Goal: Transaction & Acquisition: Purchase product/service

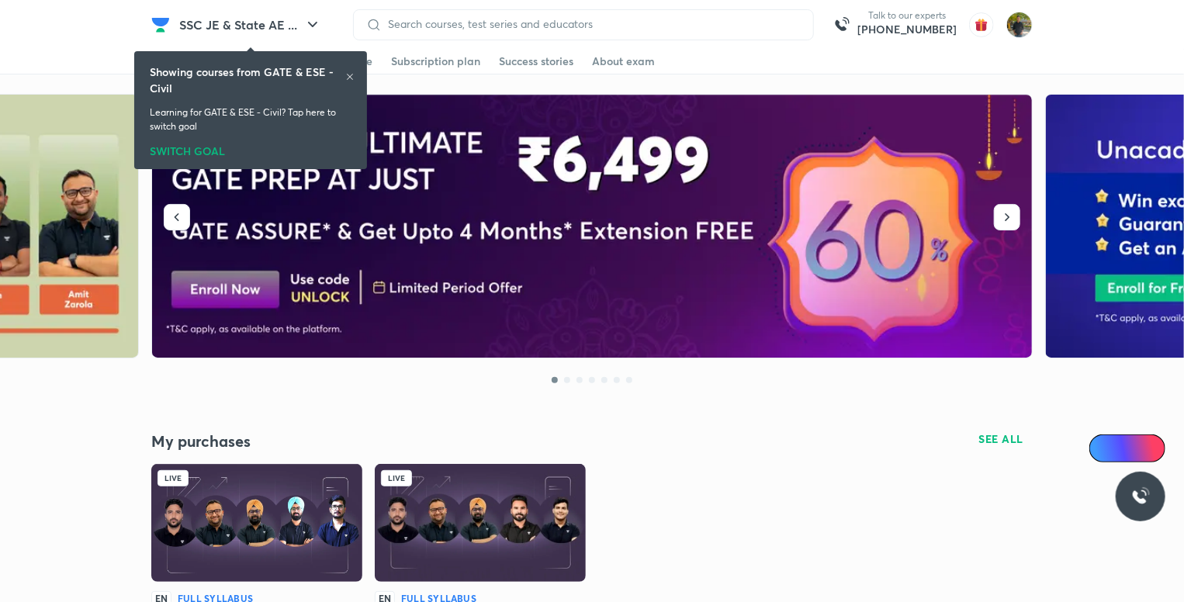
click at [348, 71] on div "Showing courses from GATE & ESE - Civil" at bounding box center [251, 80] width 202 height 33
click at [348, 78] on icon at bounding box center [349, 76] width 9 height 9
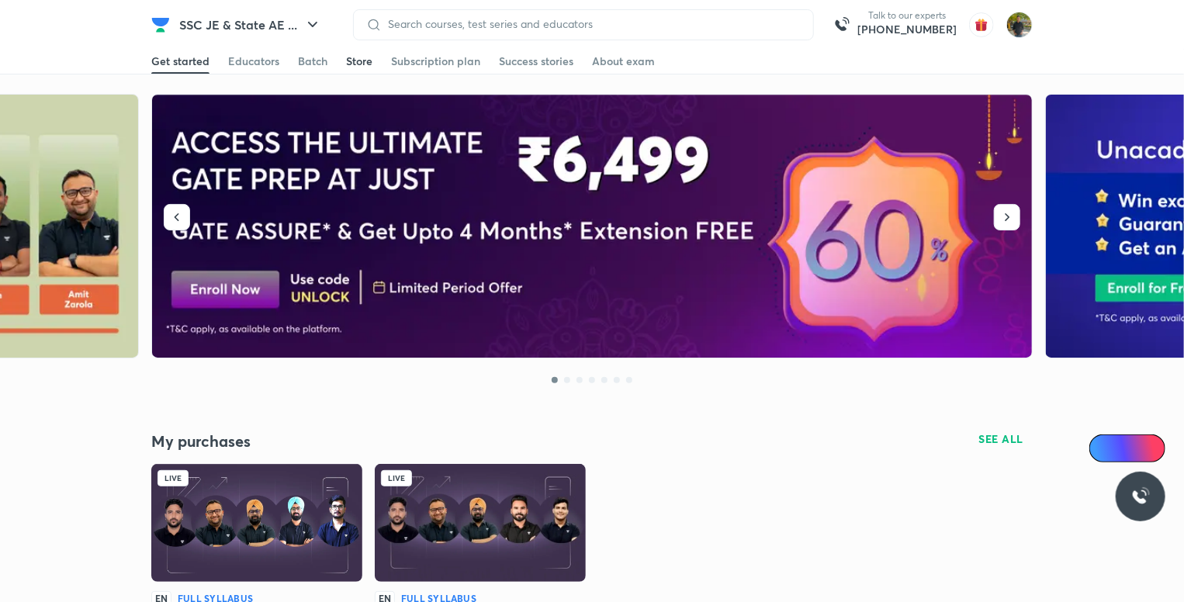
click at [357, 63] on div "Store" at bounding box center [359, 62] width 26 height 16
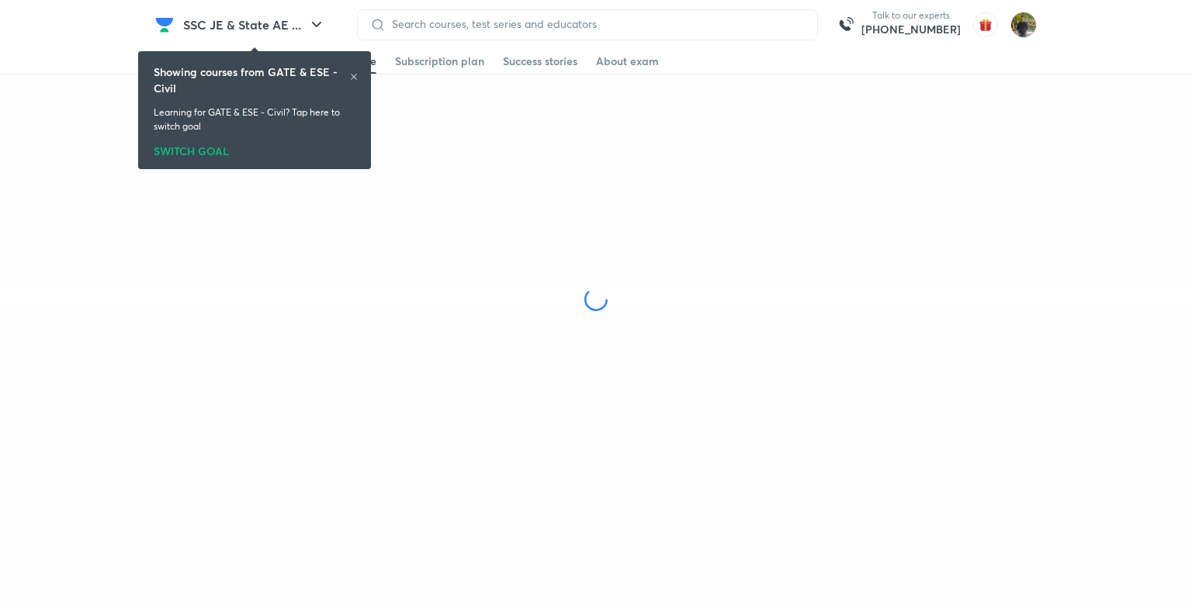
click at [352, 74] on icon at bounding box center [353, 76] width 9 height 9
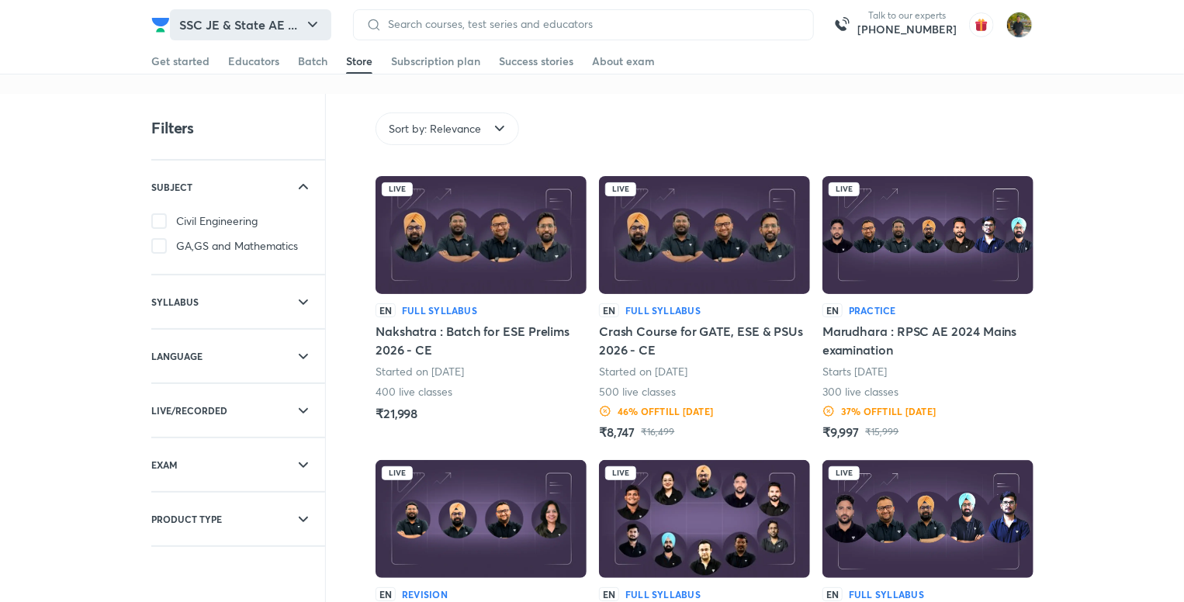
click at [292, 23] on button "SSC JE & State AE ..." at bounding box center [250, 24] width 161 height 31
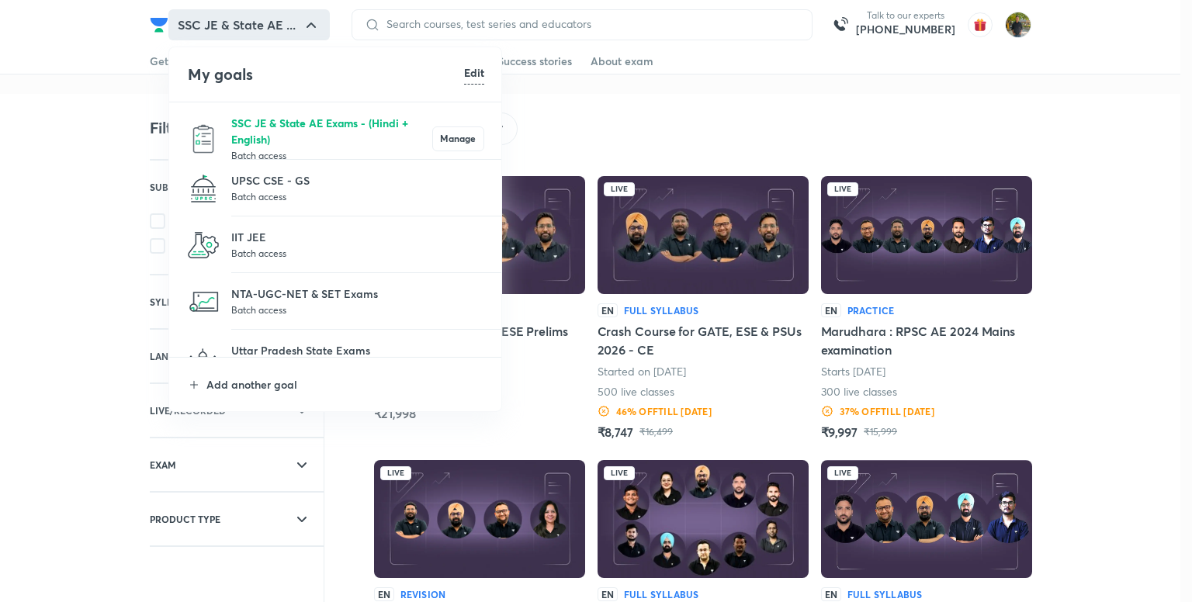
click at [335, 132] on p "SSC JE & State AE Exams - (Hindi + English)" at bounding box center [331, 131] width 201 height 33
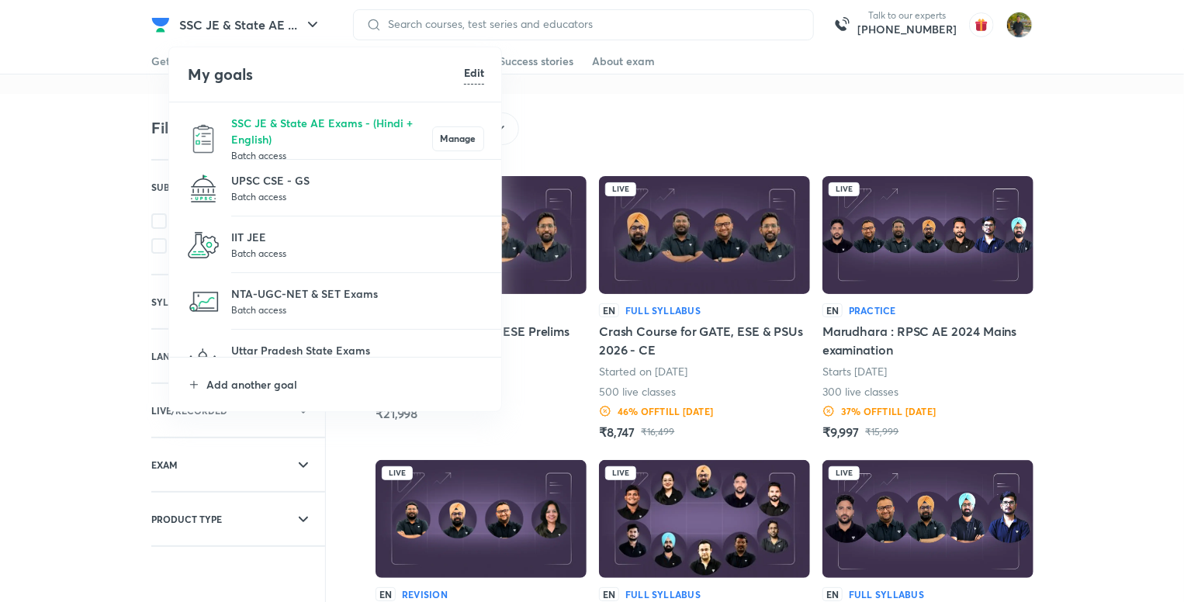
click at [335, 132] on p "SSC JE & State AE Exams - (Hindi + English)" at bounding box center [331, 131] width 201 height 33
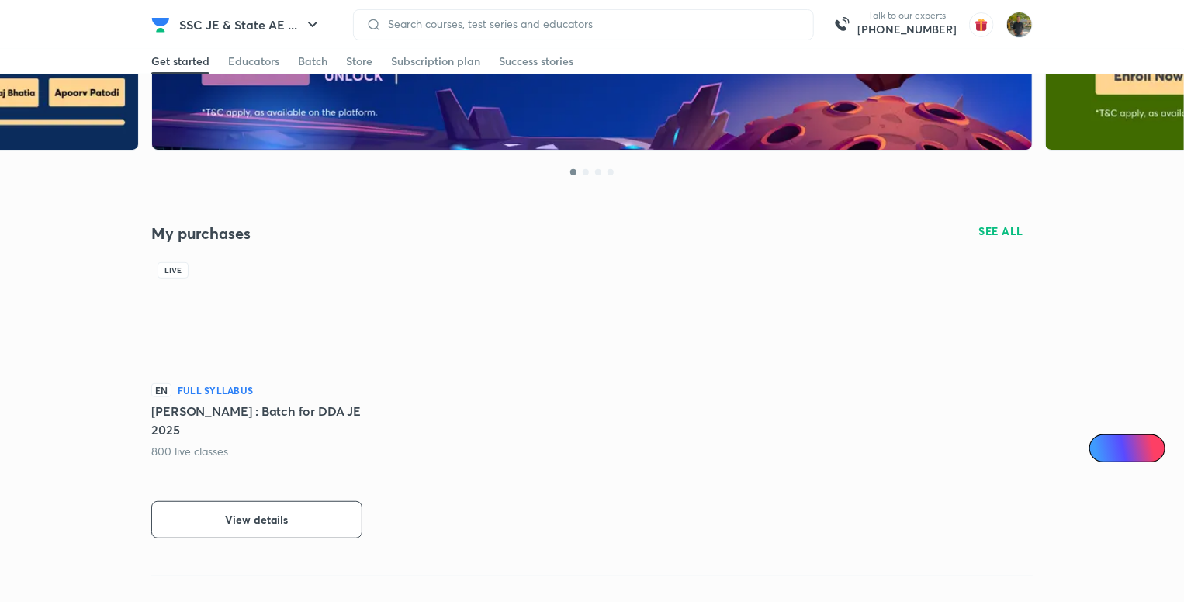
scroll to position [241, 0]
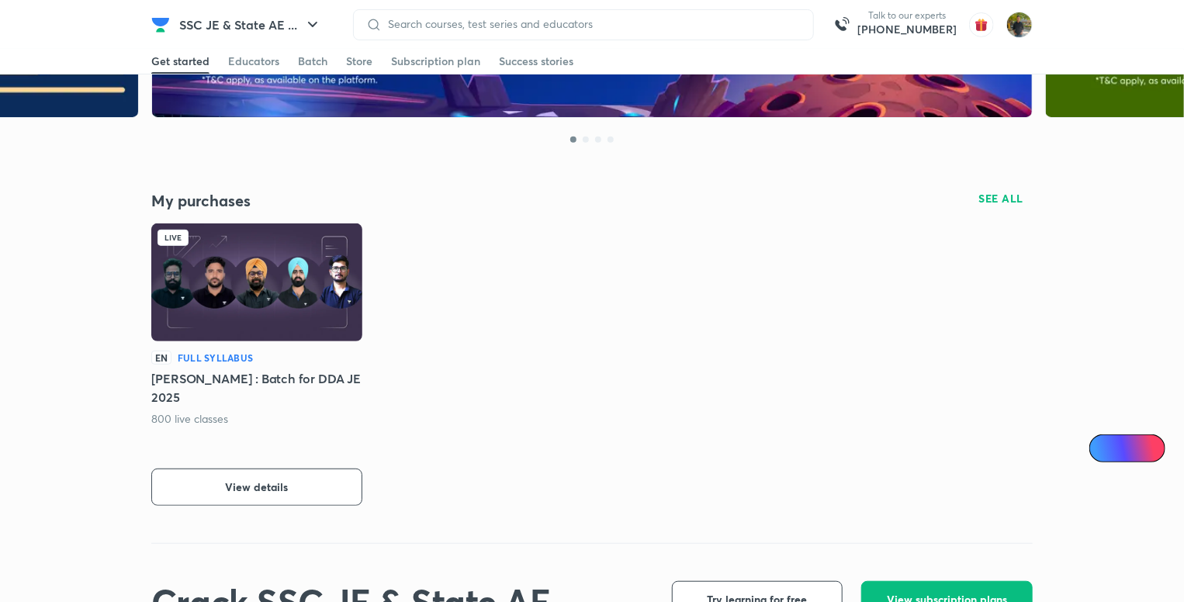
click at [328, 466] on div "EN Full Syllabus Nirman : Batch for DDA JE 2025 800 live classes View details" at bounding box center [256, 428] width 211 height 155
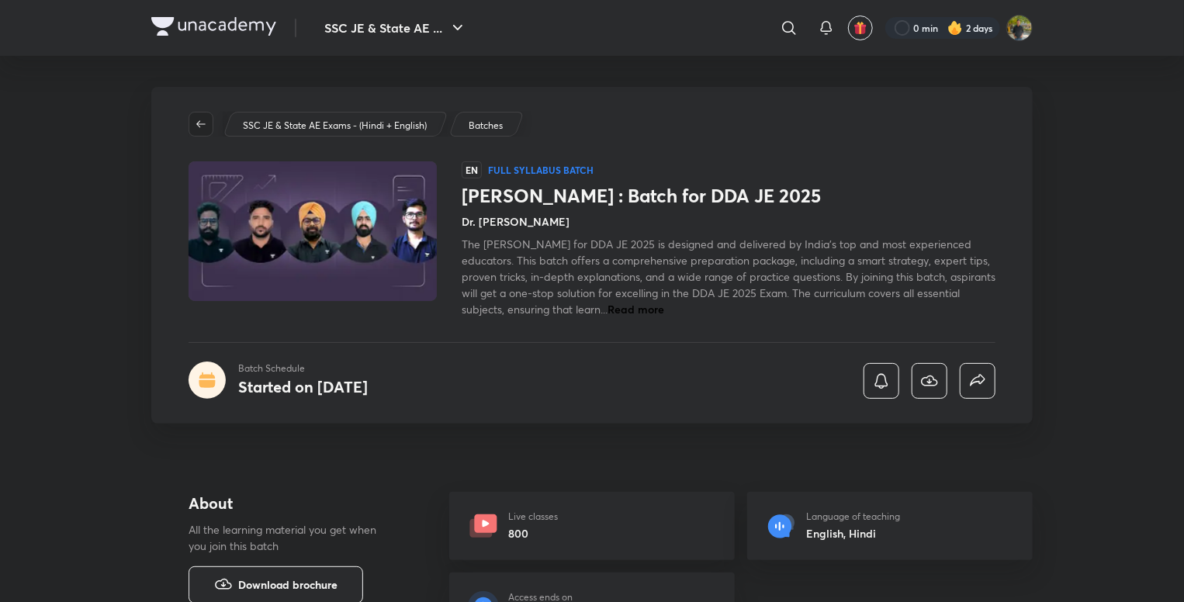
click at [199, 125] on icon "button" at bounding box center [200, 123] width 9 height 7
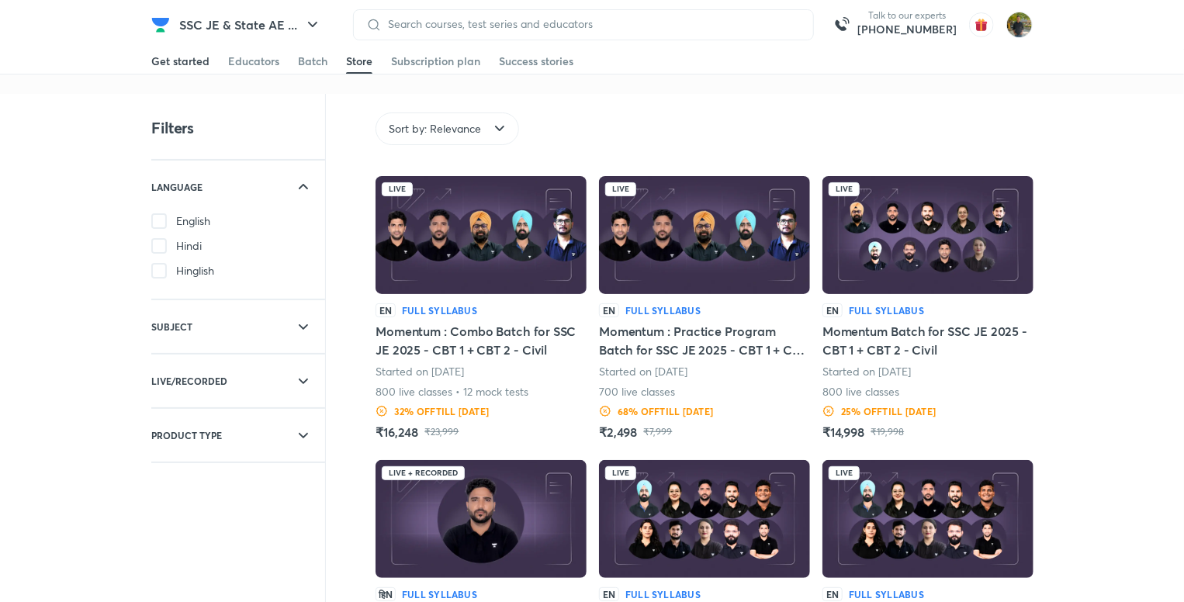
click at [178, 57] on div "Get started" at bounding box center [180, 62] width 58 height 16
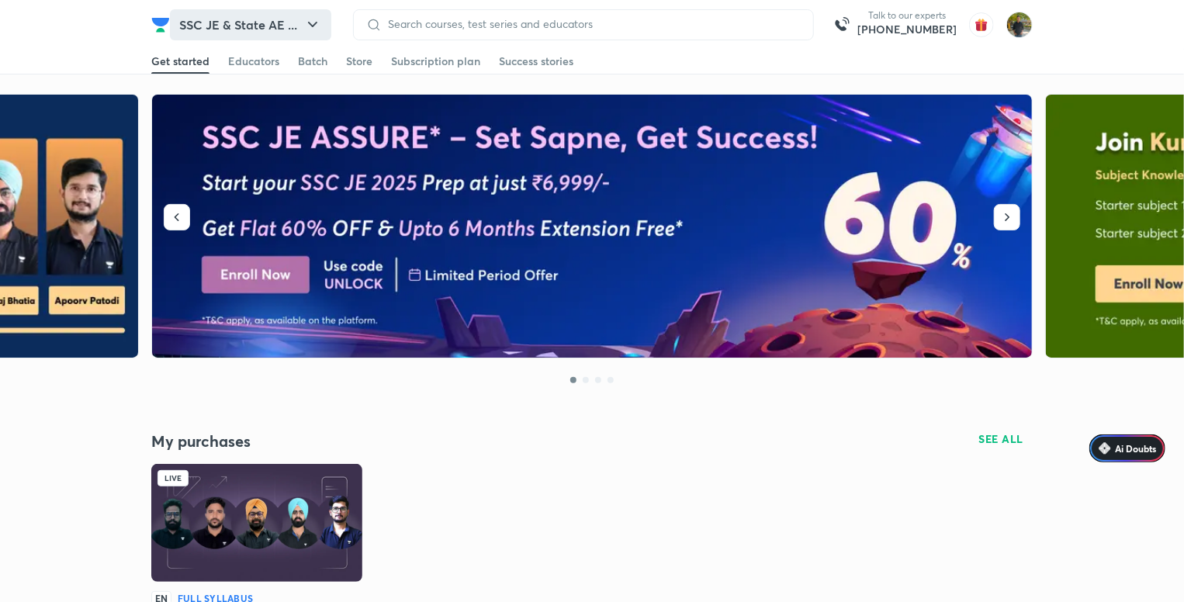
click at [284, 26] on button "SSC JE & State AE ..." at bounding box center [250, 24] width 161 height 31
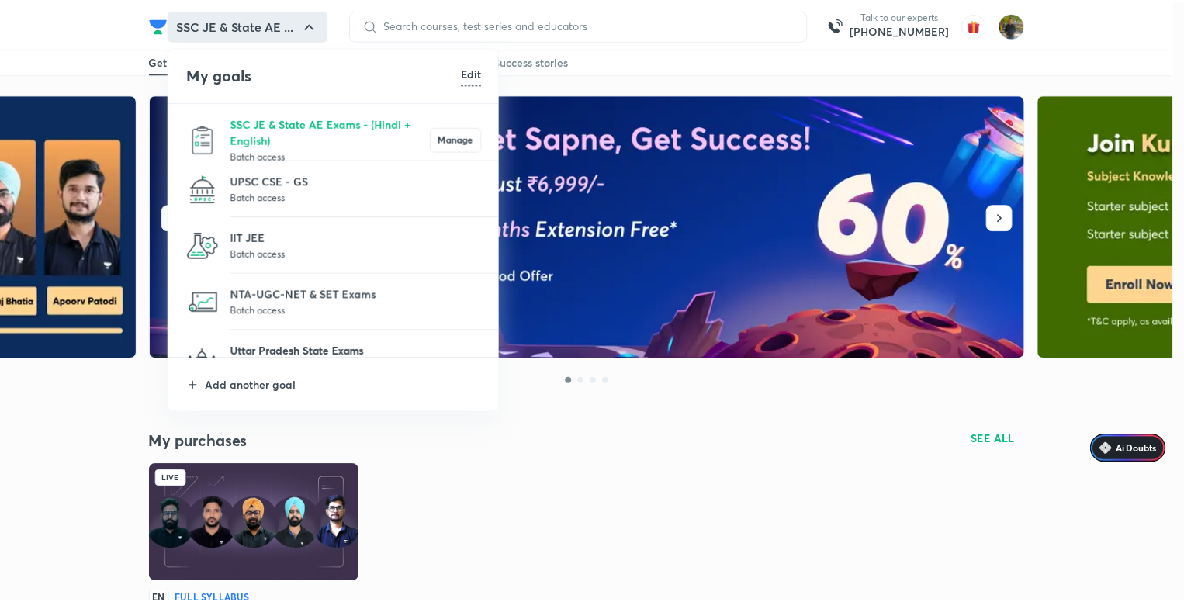
scroll to position [143, 0]
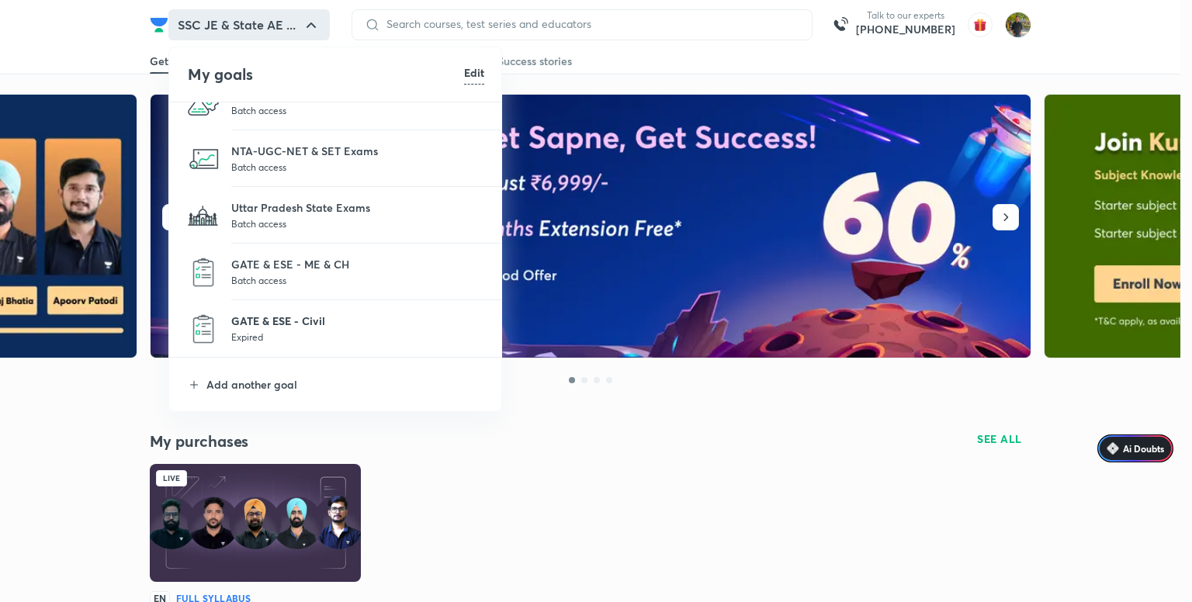
click at [359, 317] on p "GATE & ESE - Civil" at bounding box center [357, 321] width 253 height 16
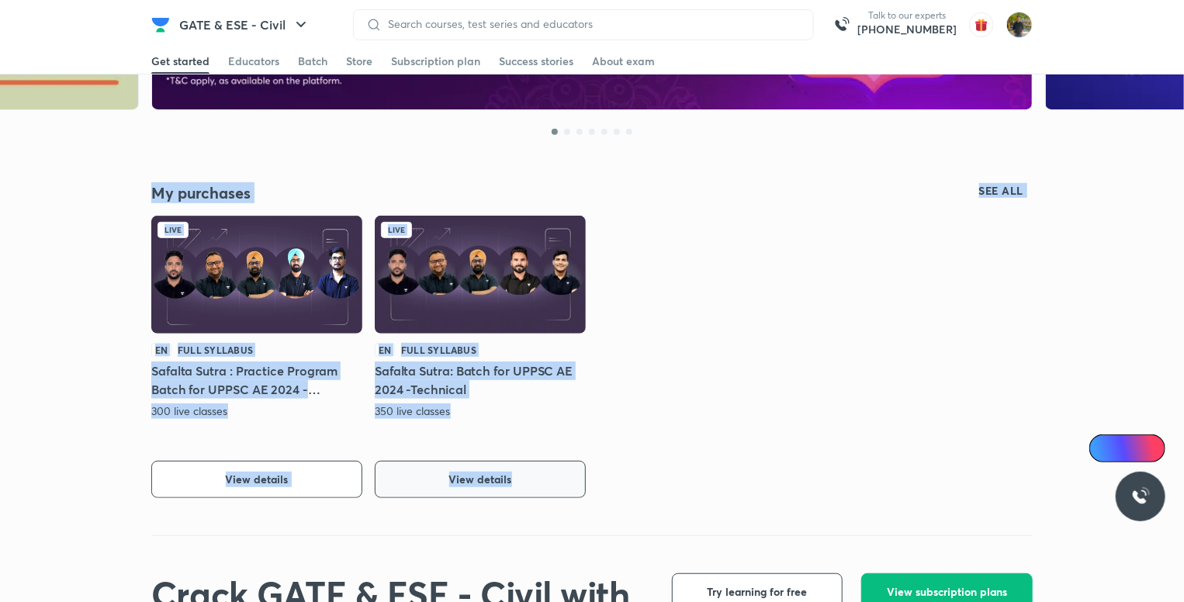
click at [549, 494] on button "View details" at bounding box center [480, 479] width 211 height 37
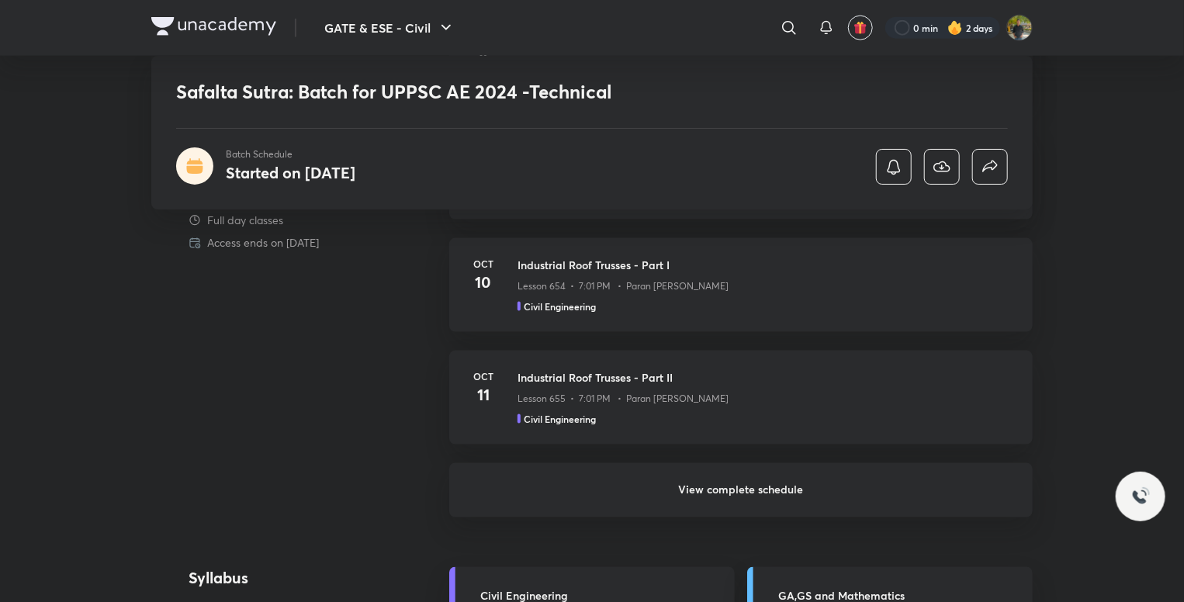
scroll to position [1033, 0]
click at [768, 480] on h6 "View complete schedule" at bounding box center [740, 488] width 583 height 54
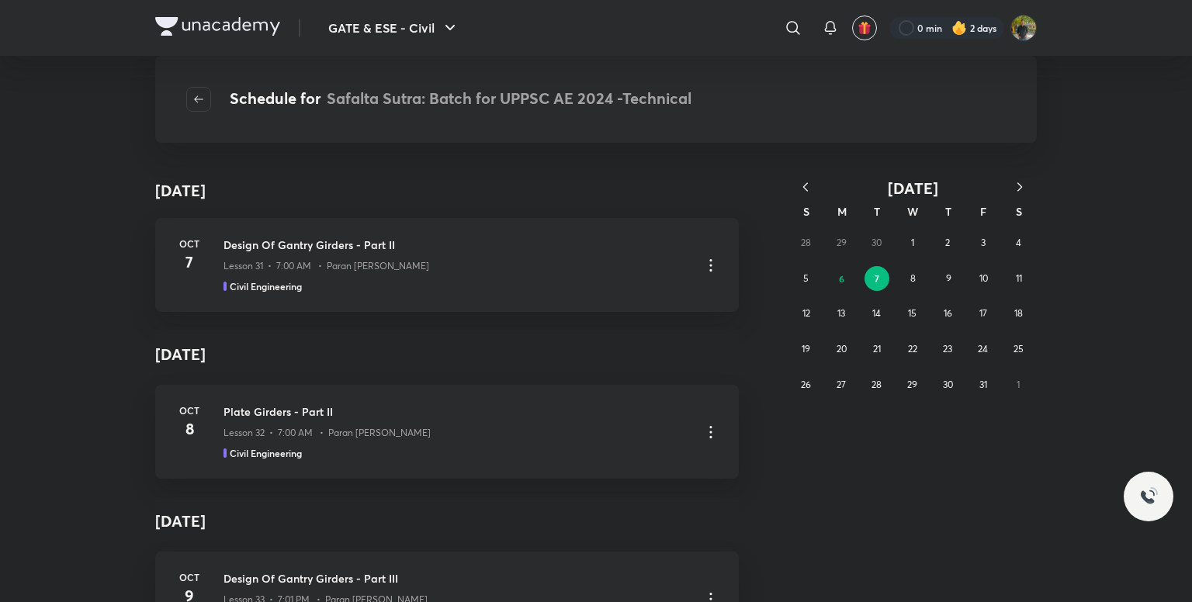
scroll to position [172, 0]
click at [802, 182] on icon "button" at bounding box center [806, 187] width 16 height 16
click at [801, 181] on icon "button" at bounding box center [806, 187] width 16 height 16
click at [938, 311] on button "17" at bounding box center [947, 313] width 25 height 25
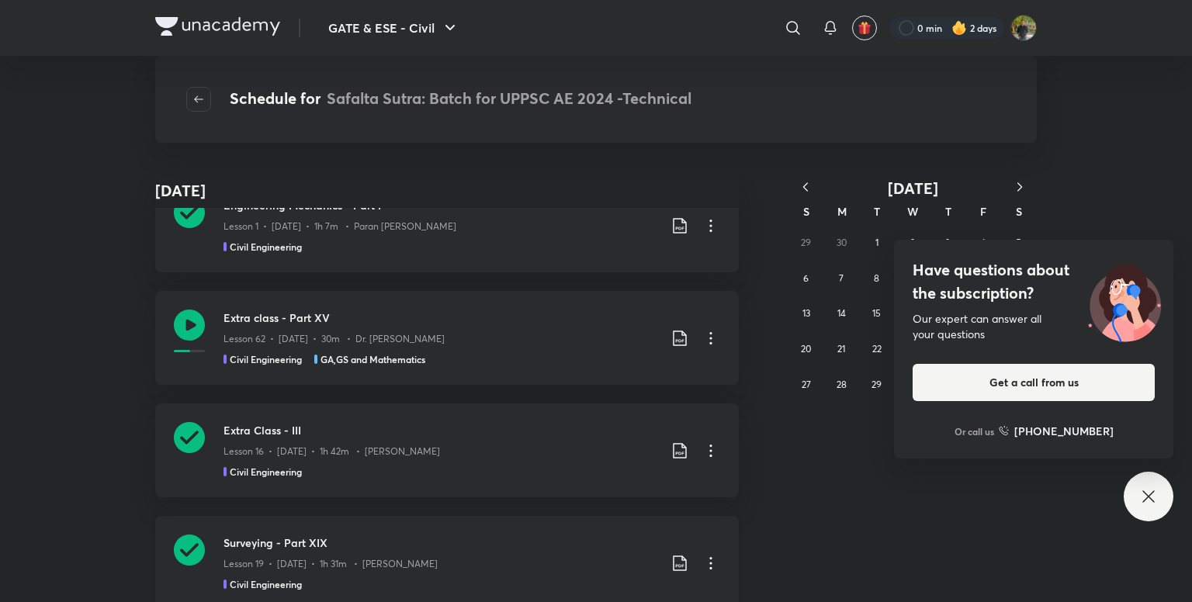
scroll to position [0, 0]
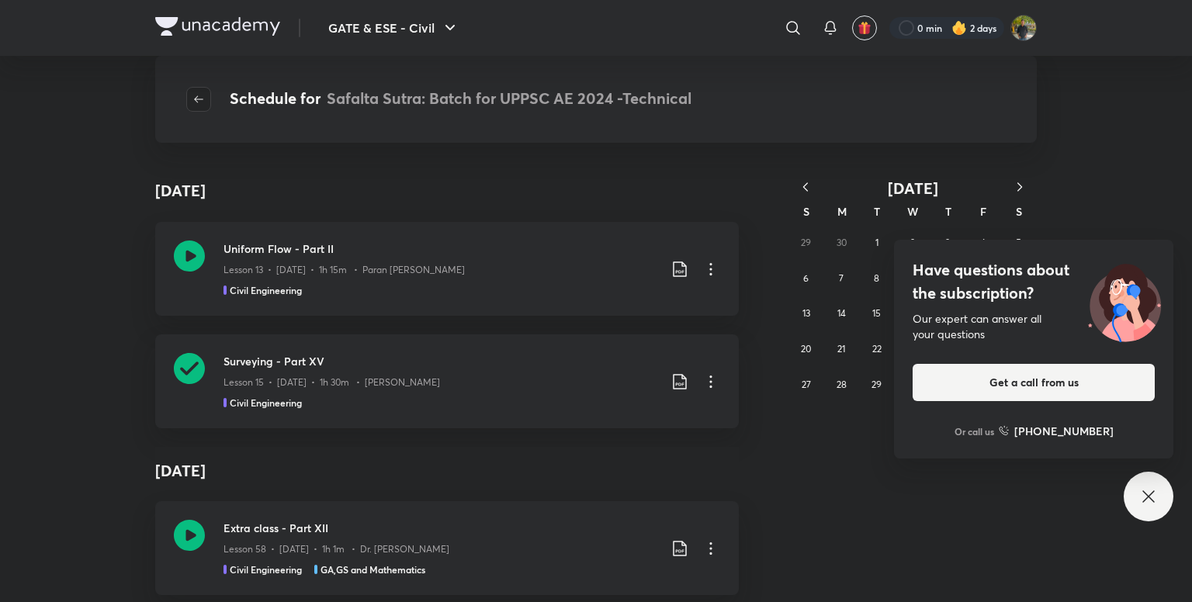
click at [189, 97] on span "button" at bounding box center [198, 99] width 23 height 12
